Goal: Task Accomplishment & Management: Complete application form

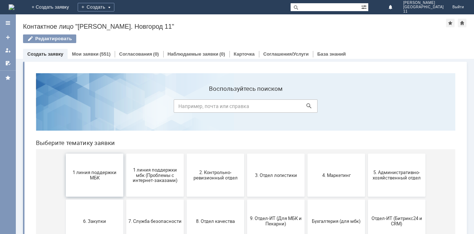
click at [120, 169] on button "1 линия поддержки МБК" at bounding box center [95, 175] width 58 height 43
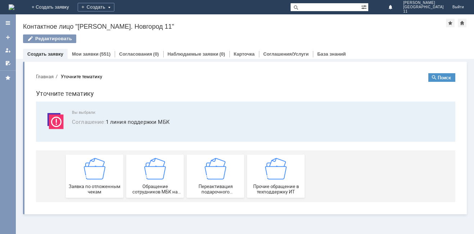
click at [120, 169] on div "Заявка по отложенным чекам" at bounding box center [94, 176] width 53 height 37
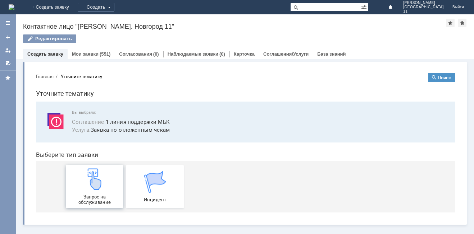
click at [118, 173] on div "Запрос на обслуживание" at bounding box center [94, 187] width 53 height 37
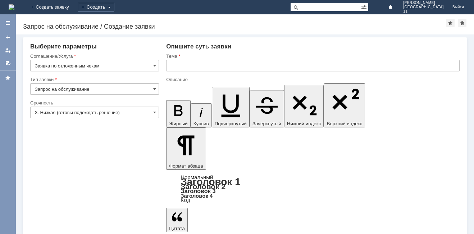
drag, startPoint x: 183, startPoint y: 58, endPoint x: 179, endPoint y: 66, distance: 9.3
click at [183, 59] on div "Тема" at bounding box center [312, 56] width 293 height 7
click at [176, 69] on input "text" at bounding box center [312, 66] width 293 height 12
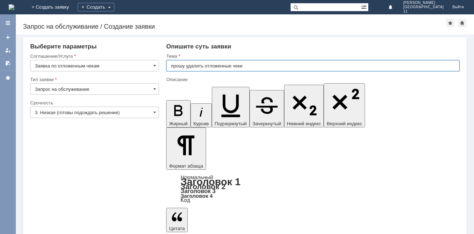
type input "прошу удалить отложенные чеки"
click at [243, 69] on input "прошу удалить отложенные чеки" at bounding box center [312, 66] width 293 height 12
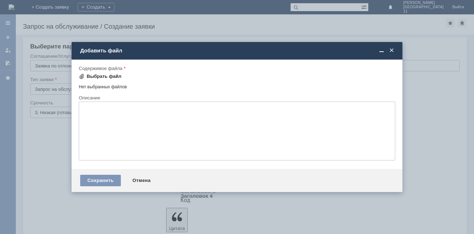
click at [89, 74] on div "Выбрать файл" at bounding box center [104, 77] width 35 height 6
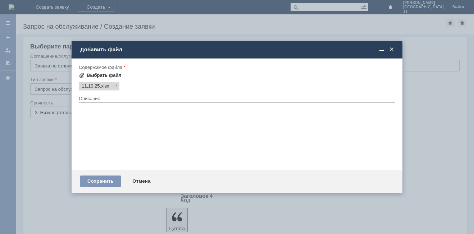
scroll to position [0, 0]
click at [88, 179] on div "Сохранить" at bounding box center [100, 182] width 41 height 12
